Goal: Check status

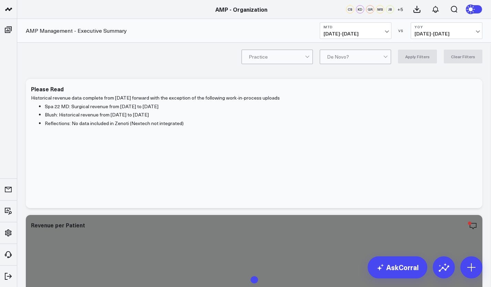
click at [193, 55] on div "Practice De Novo? Apply Filters Clear Filters" at bounding box center [254, 57] width 474 height 28
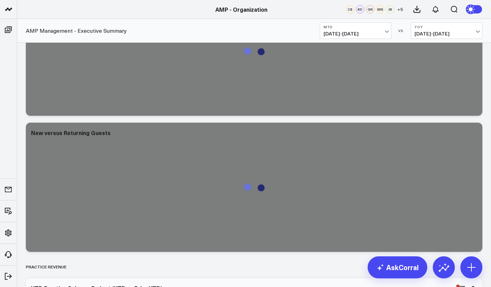
scroll to position [230, 0]
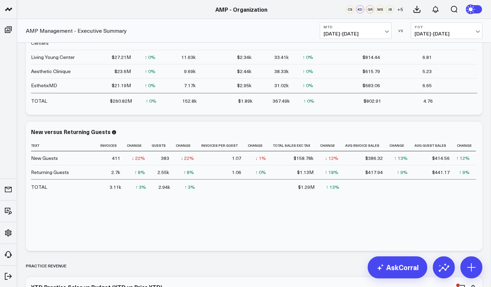
click at [48, 192] on link "AMP - Ever/Body" at bounding box center [58, 193] width 83 height 19
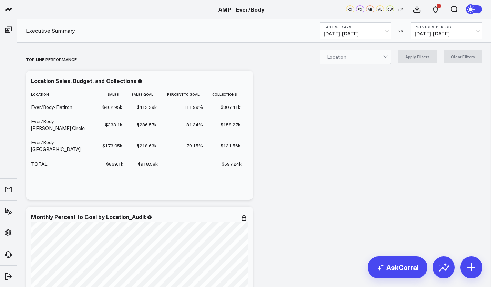
click at [385, 34] on span "08/08/25 - 09/06/25" at bounding box center [356, 34] width 64 height 6
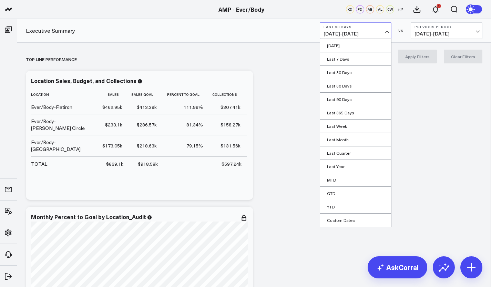
click at [347, 180] on link "MTD" at bounding box center [355, 179] width 71 height 13
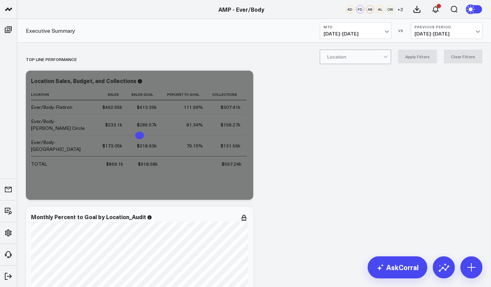
click at [457, 32] on span "08/26/25 - 08/31/25" at bounding box center [447, 34] width 64 height 6
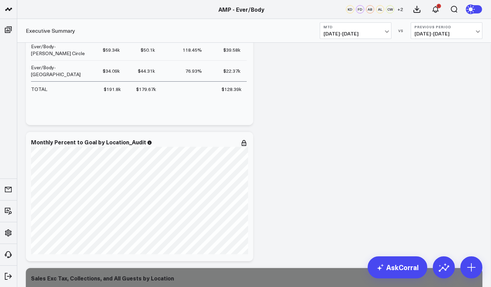
scroll to position [75, 0]
